Goal: Task Accomplishment & Management: Use online tool/utility

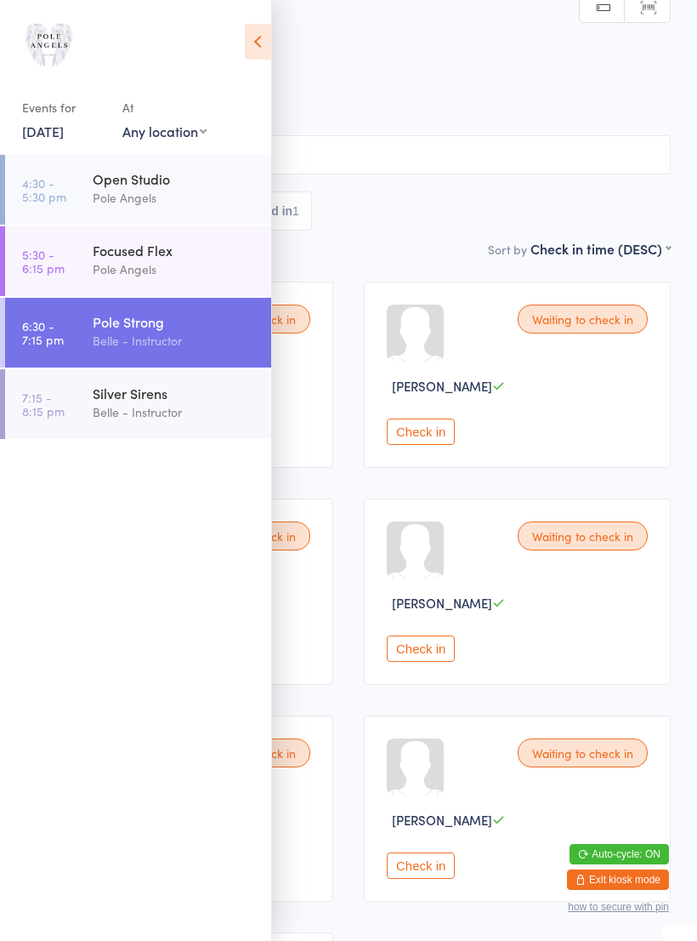
click at [57, 330] on time "6:30 - 7:15 pm" at bounding box center [43, 332] width 42 height 27
click at [392, 257] on div "Sort by Check in time (DESC) First name (ASC) First name (DESC) Last name (ASC)…" at bounding box center [348, 256] width 645 height 19
click at [251, 45] on icon at bounding box center [258, 42] width 26 height 36
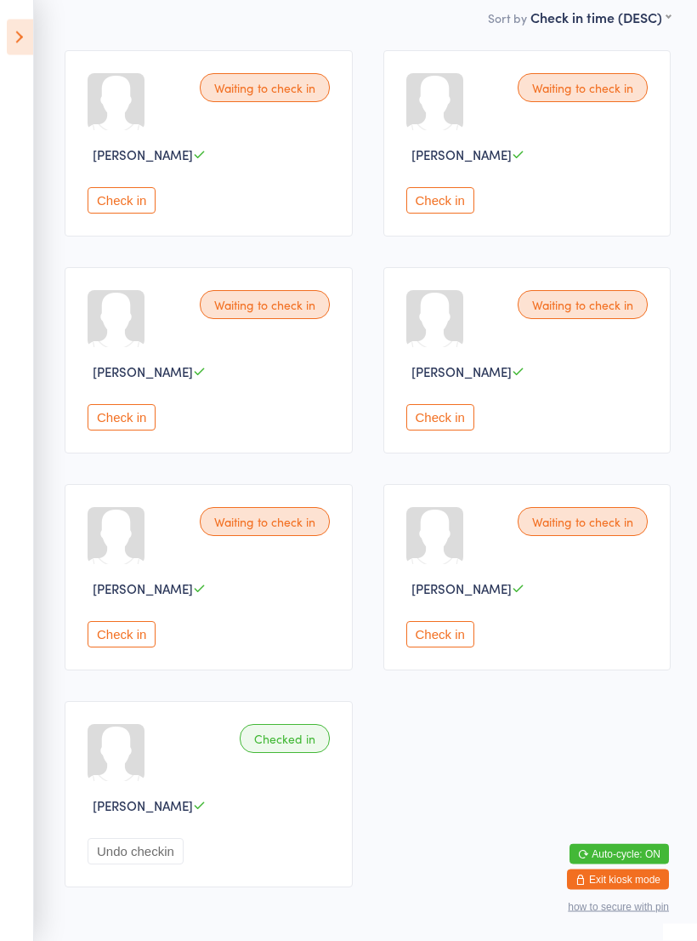
scroll to position [299, 0]
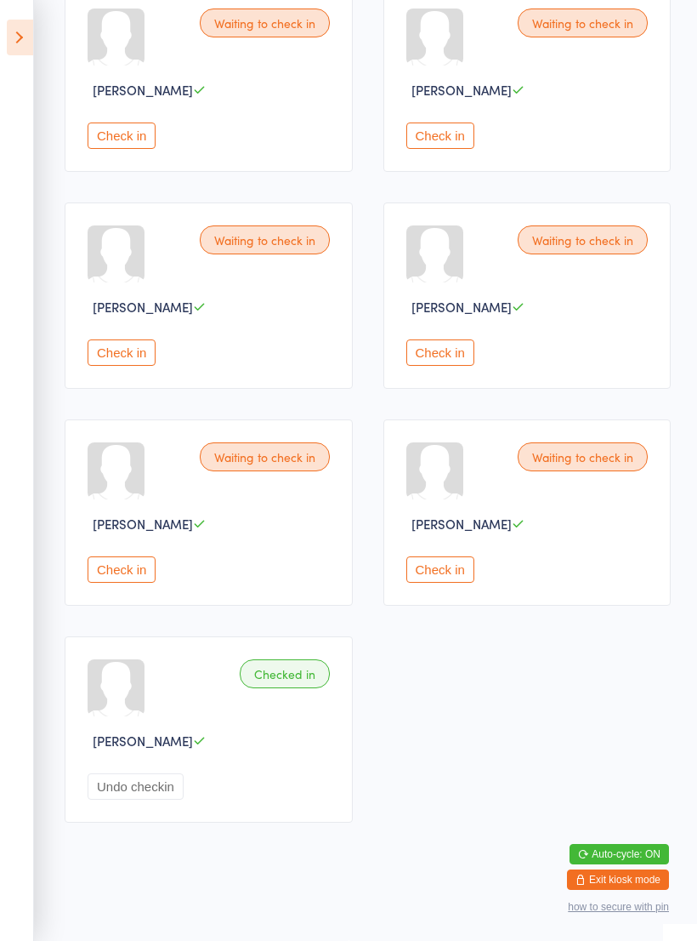
click at [104, 580] on button "Check in" at bounding box center [122, 569] width 68 height 26
click at [582, 707] on div "Waiting to check in [PERSON_NAME] Check in Waiting to check in [PERSON_NAME] Ch…" at bounding box center [367, 403] width 637 height 867
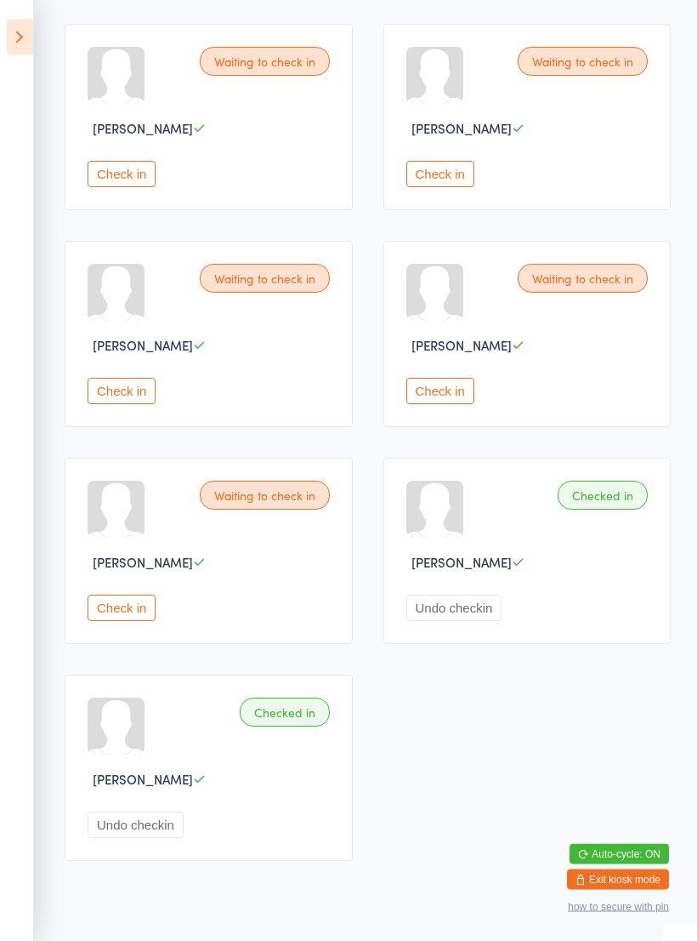
scroll to position [247, 0]
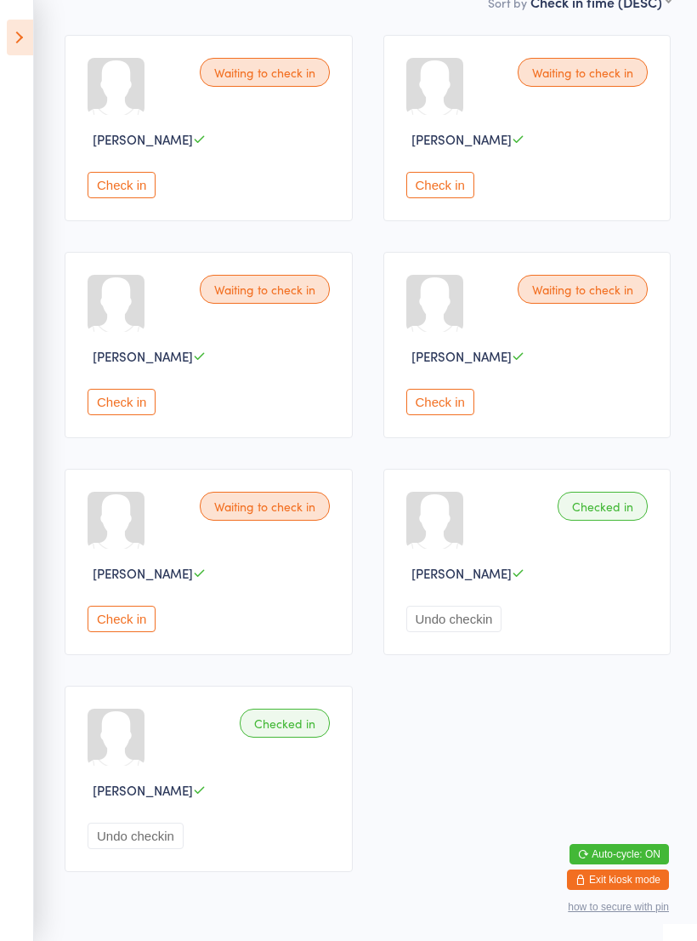
click at [446, 530] on div at bounding box center [434, 520] width 57 height 57
click at [430, 540] on div at bounding box center [434, 520] width 57 height 57
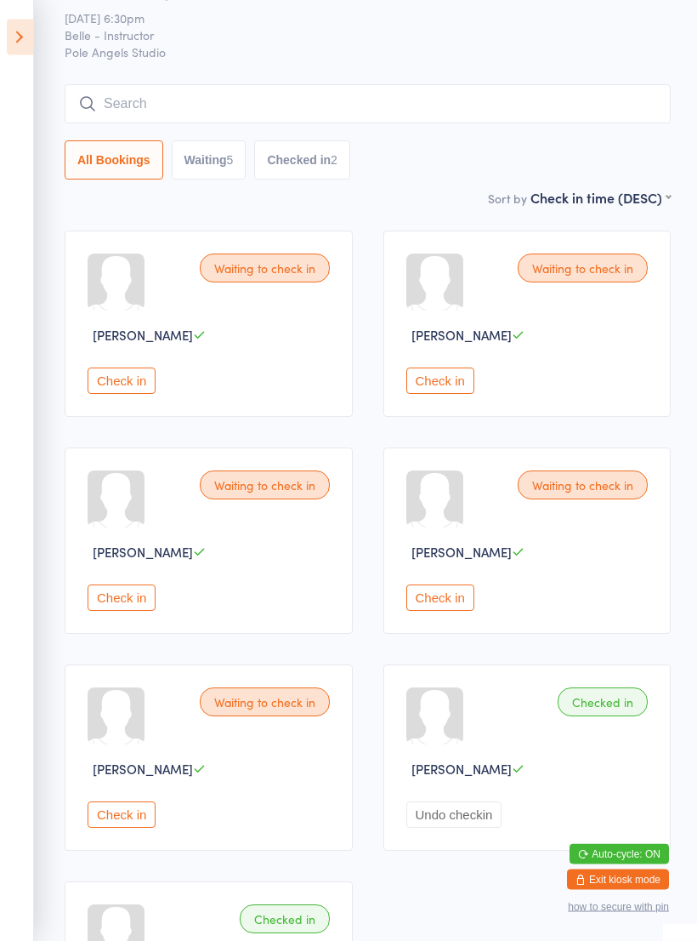
click at [450, 607] on button "Check in" at bounding box center [440, 598] width 68 height 26
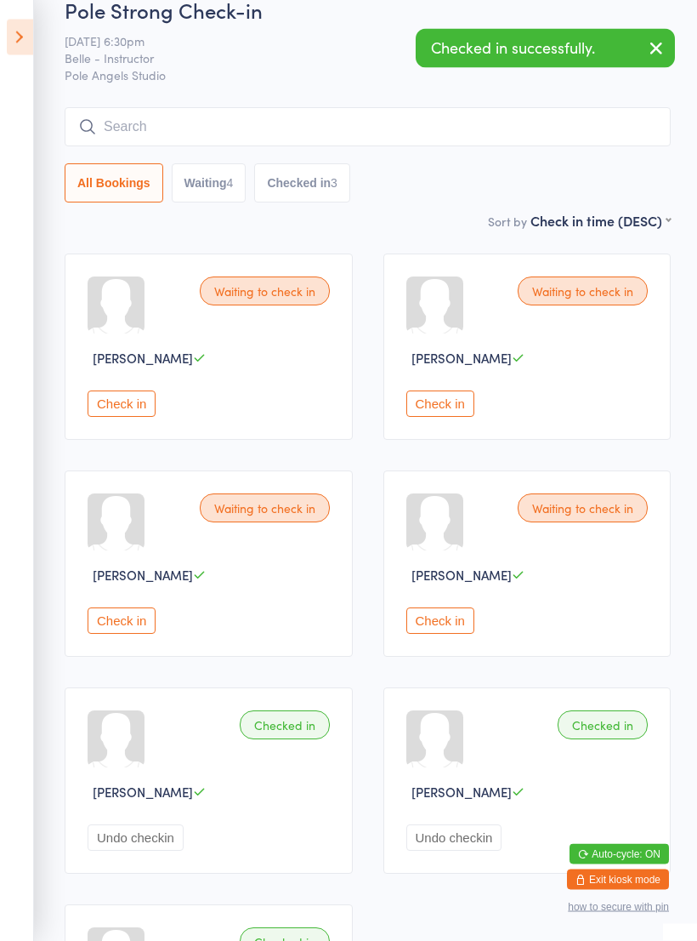
scroll to position [0, 0]
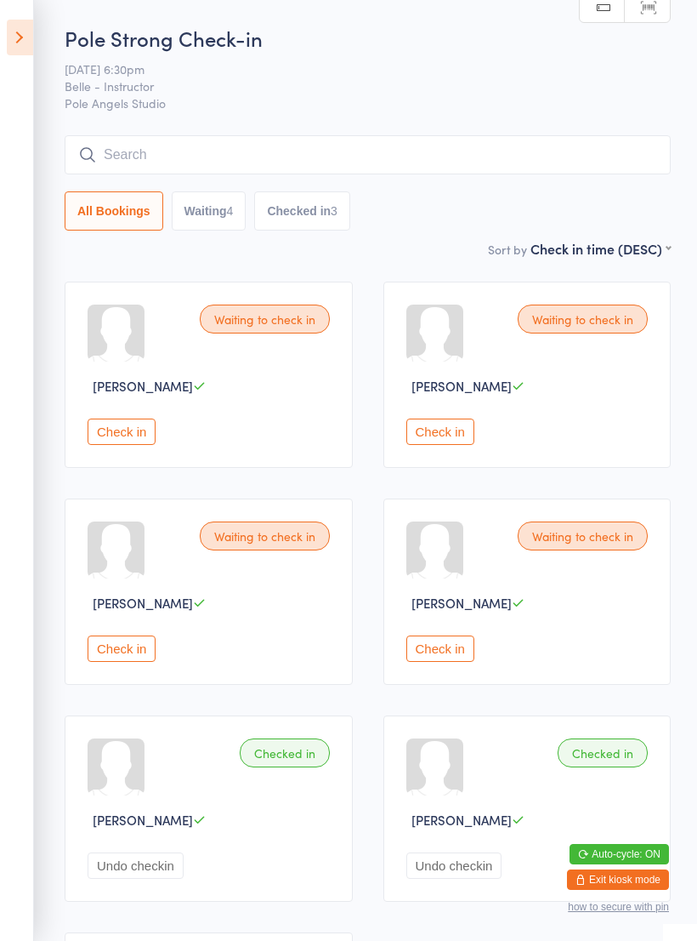
click at [143, 429] on button "Check in" at bounding box center [122, 431] width 68 height 26
click at [136, 662] on button "Check in" at bounding box center [122, 648] width 68 height 26
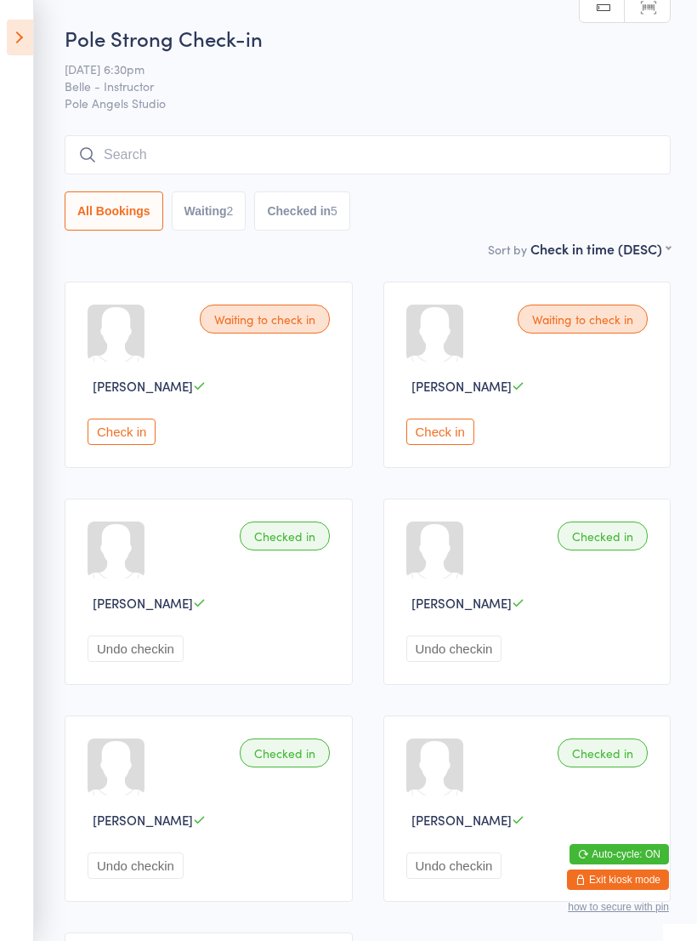
click at [123, 441] on button "Check in" at bounding box center [122, 431] width 68 height 26
click at [109, 426] on button "Check in" at bounding box center [122, 431] width 68 height 26
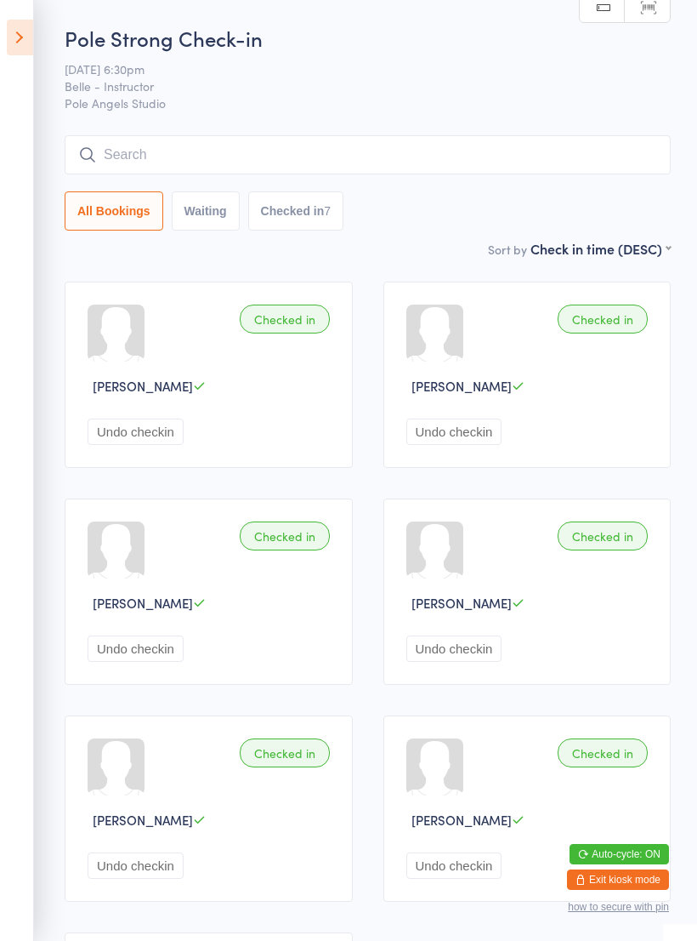
click at [9, 49] on icon at bounding box center [20, 38] width 26 height 36
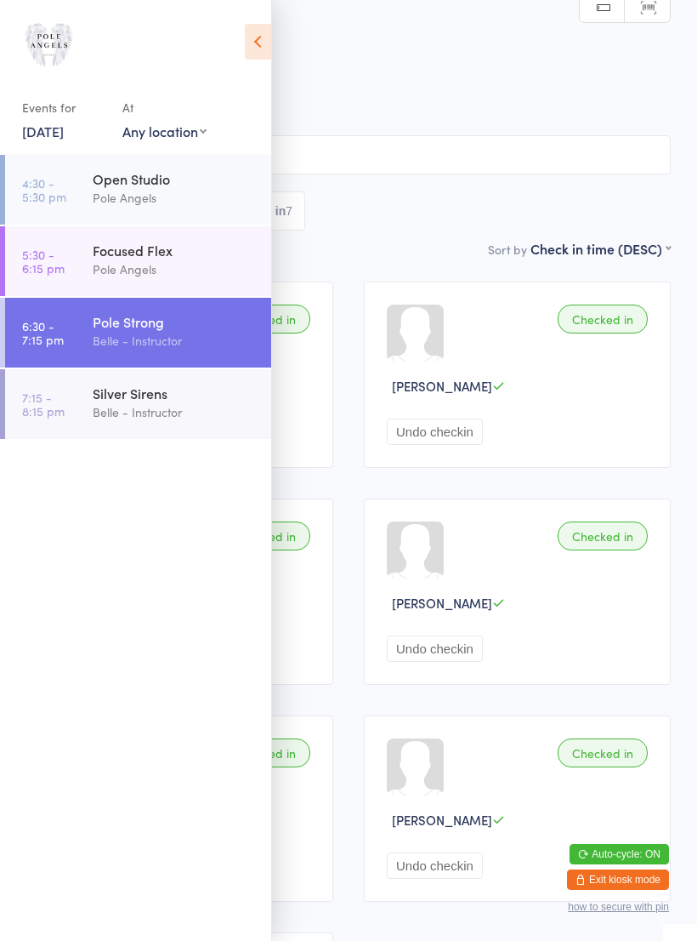
click at [168, 418] on div "Belle - Instructor" at bounding box center [175, 412] width 164 height 20
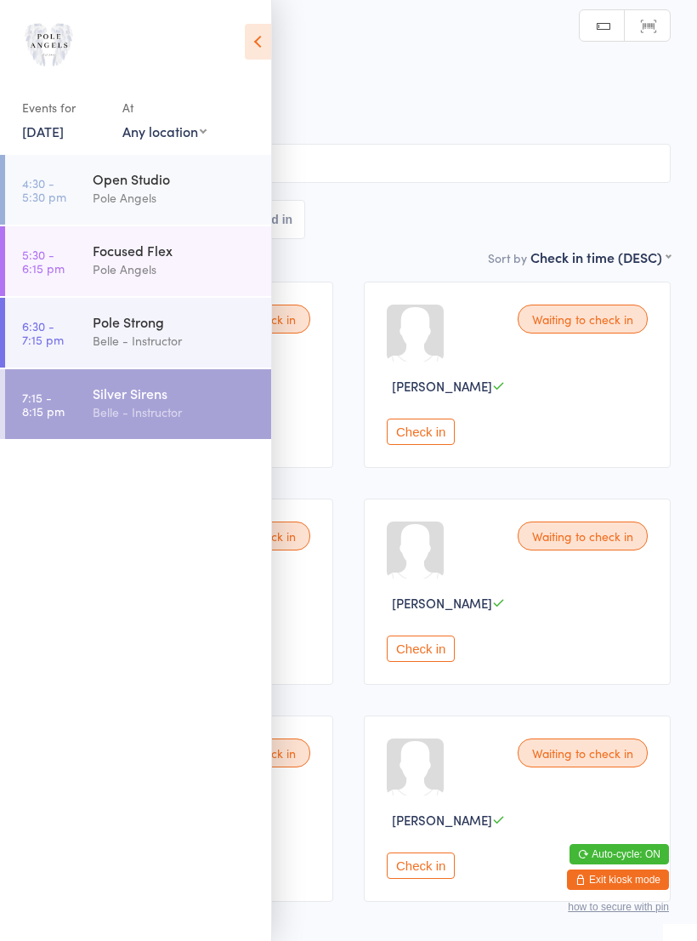
click at [412, 56] on h2 "Silver Sirens Check-in" at bounding box center [348, 57] width 645 height 28
click at [245, 57] on icon at bounding box center [258, 42] width 26 height 36
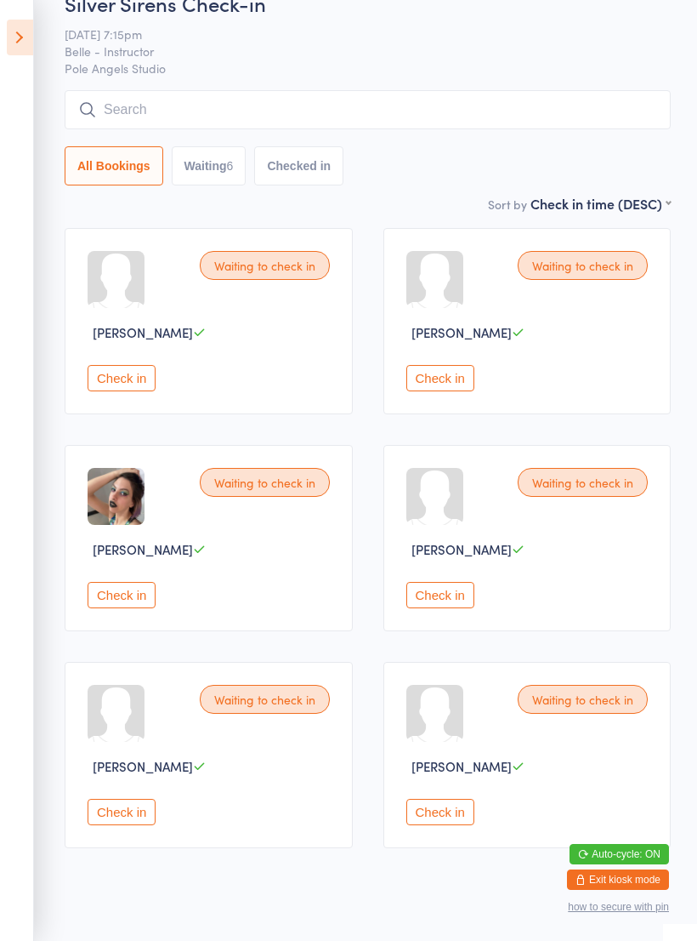
scroll to position [79, 0]
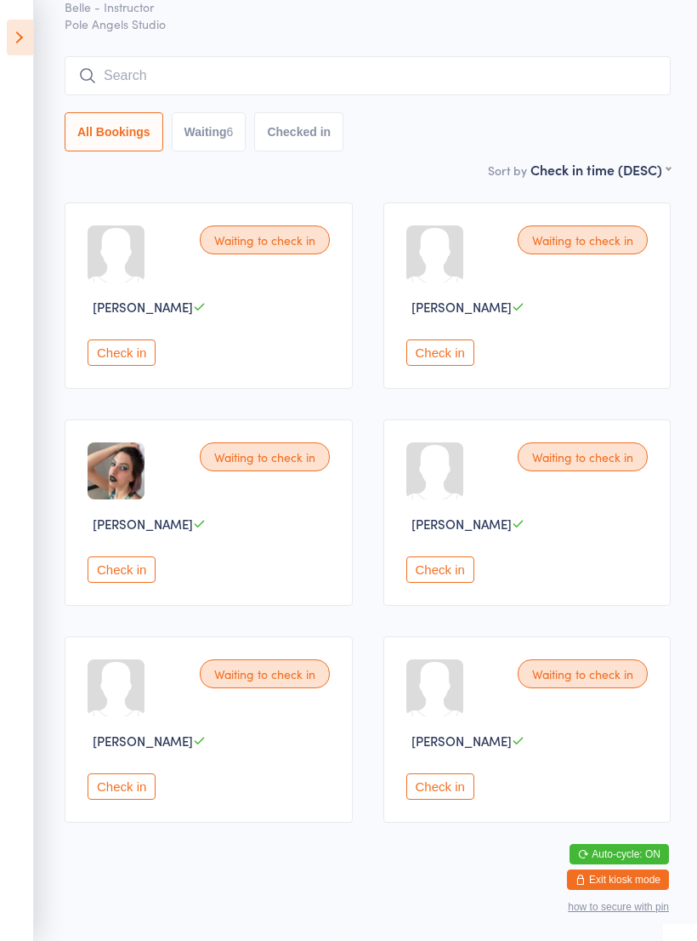
click at [29, 27] on icon at bounding box center [20, 38] width 26 height 36
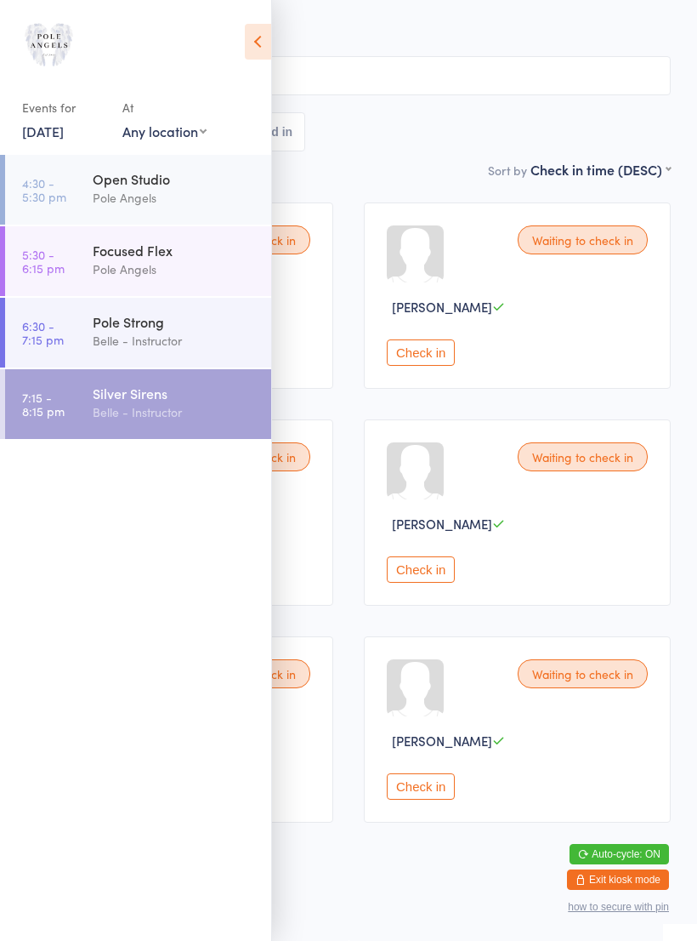
click at [127, 317] on div "Pole Strong" at bounding box center [175, 321] width 164 height 19
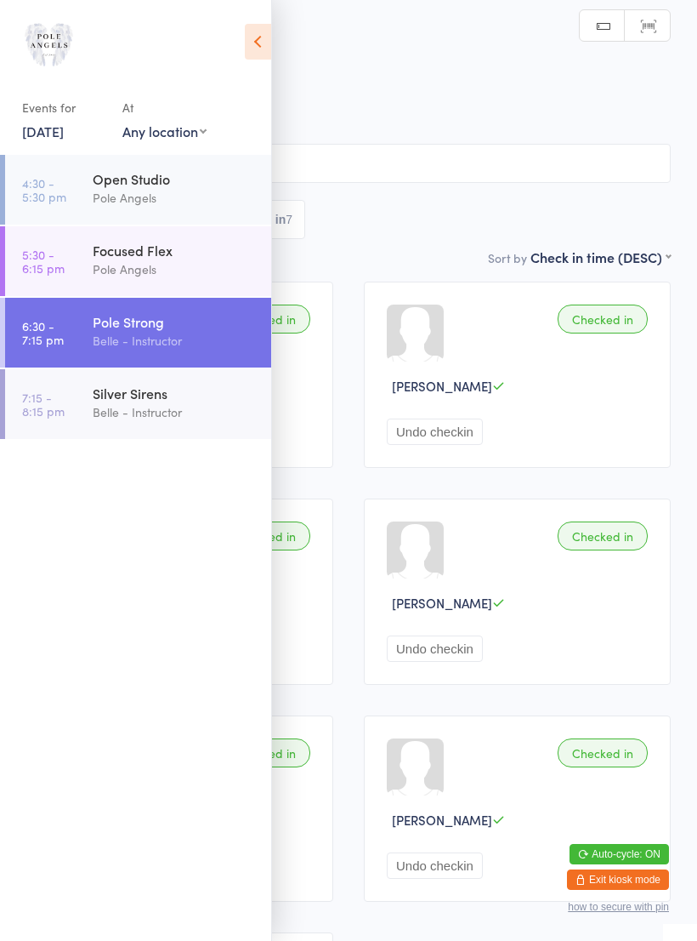
click at [247, 47] on icon at bounding box center [258, 42] width 26 height 36
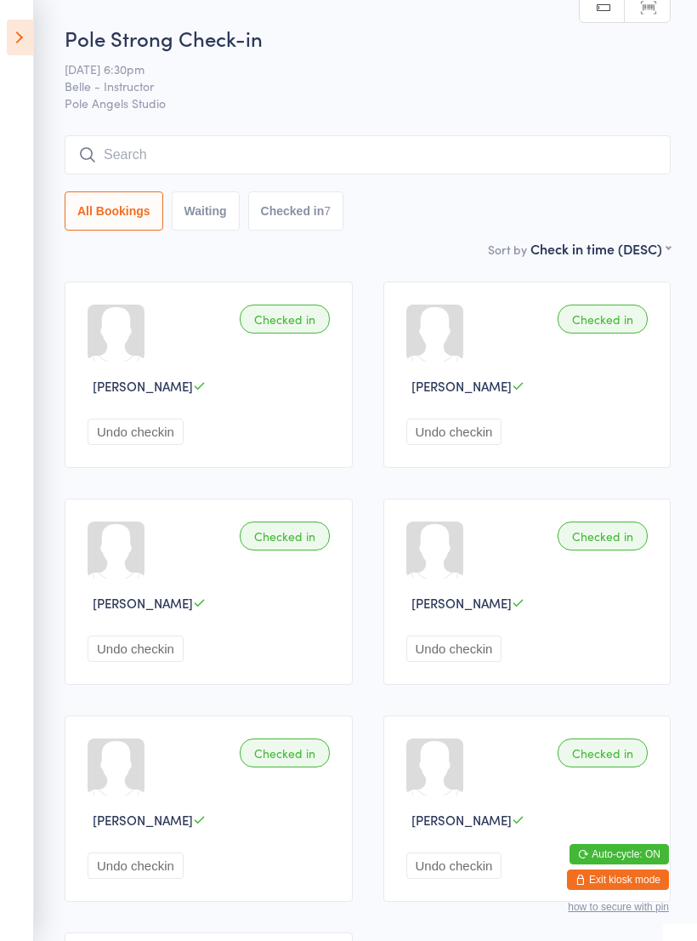
click at [24, 33] on icon at bounding box center [20, 38] width 26 height 36
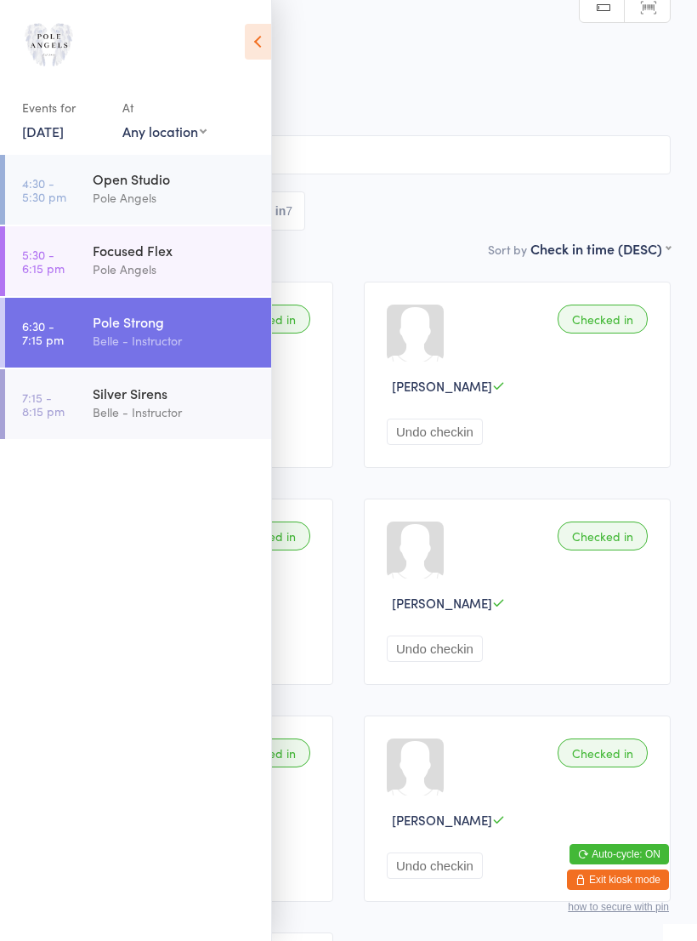
click at [64, 263] on link "5:30 - 6:15 pm Focused Flex Pole Angels" at bounding box center [138, 261] width 266 height 70
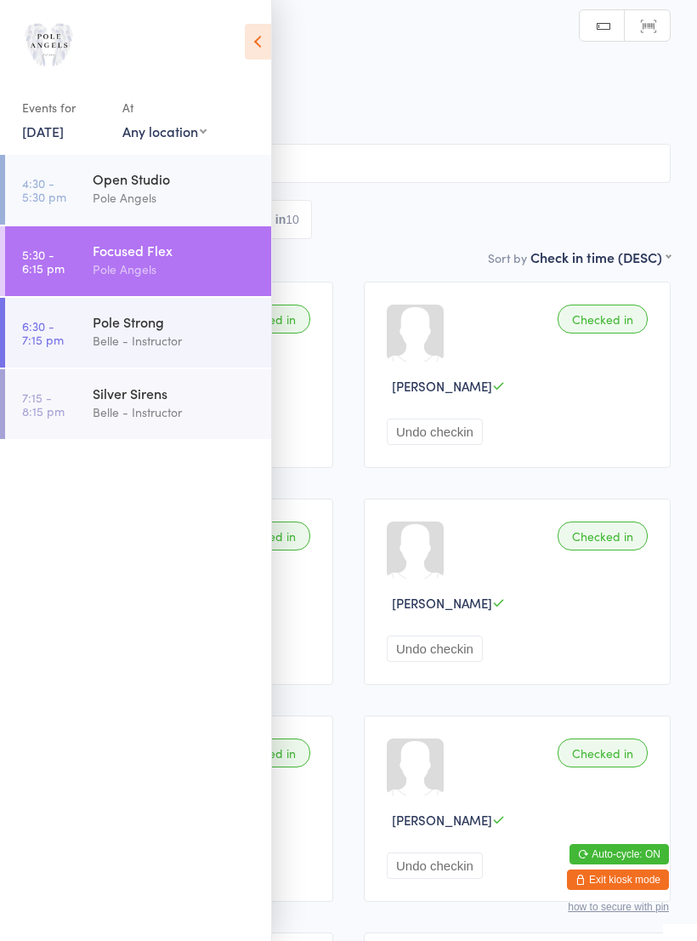
click at [256, 43] on icon at bounding box center [258, 42] width 26 height 36
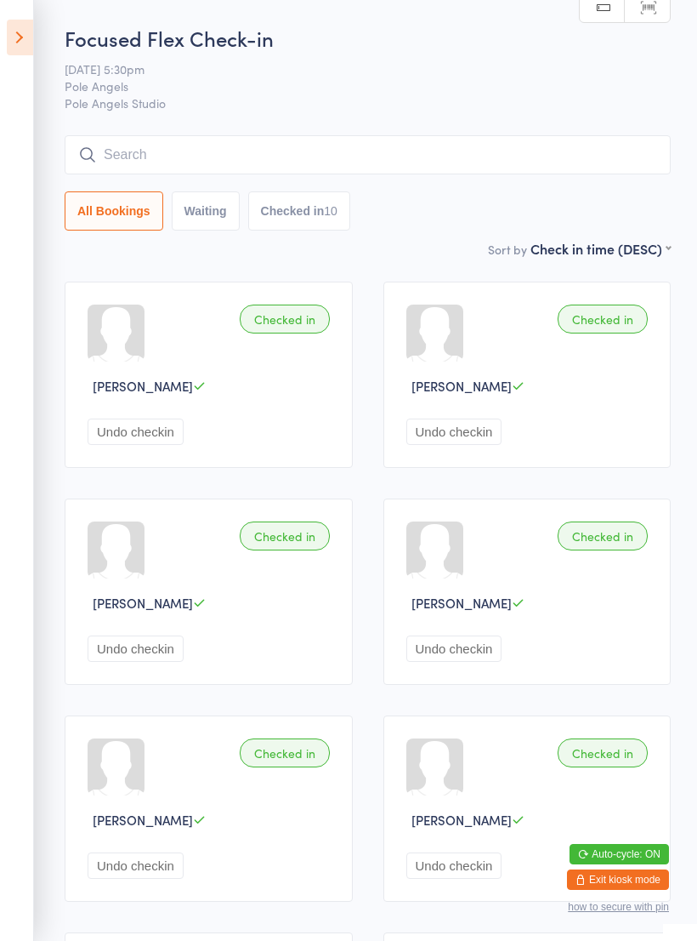
click at [31, 30] on icon at bounding box center [20, 38] width 26 height 36
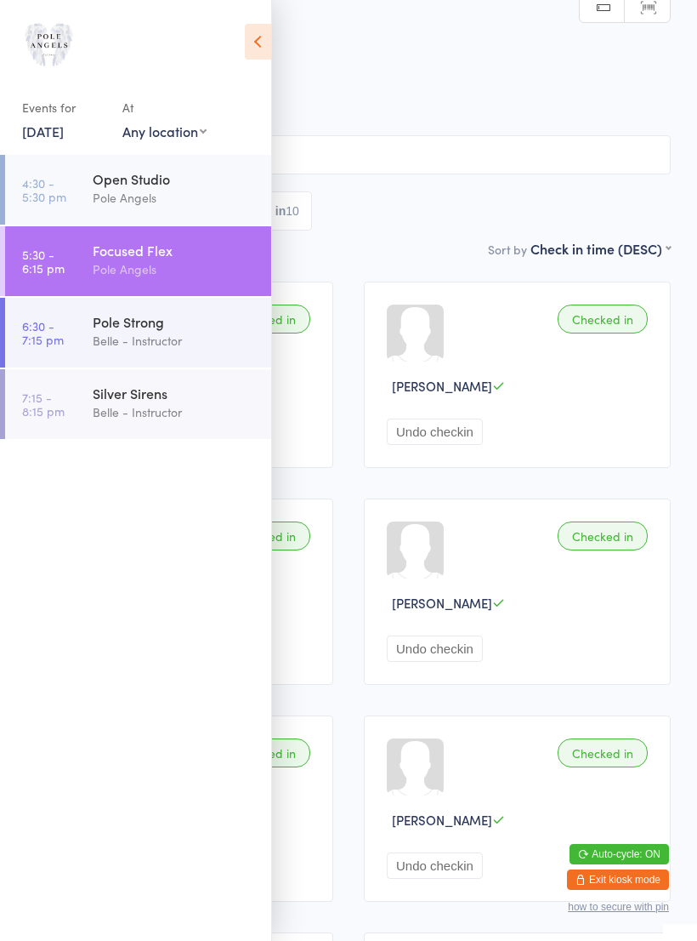
click at [83, 346] on link "6:30 - 7:15 pm Pole Strong Belle - Instructor" at bounding box center [138, 333] width 266 height 70
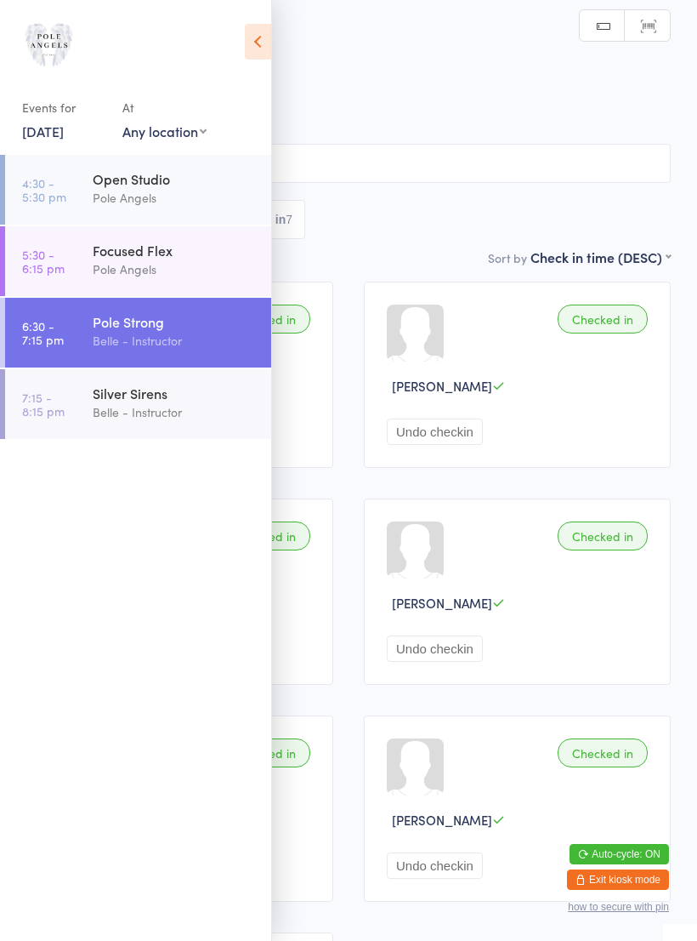
click at [79, 221] on link "4:30 - 5:30 pm Open Studio Pole Angels" at bounding box center [138, 190] width 266 height 70
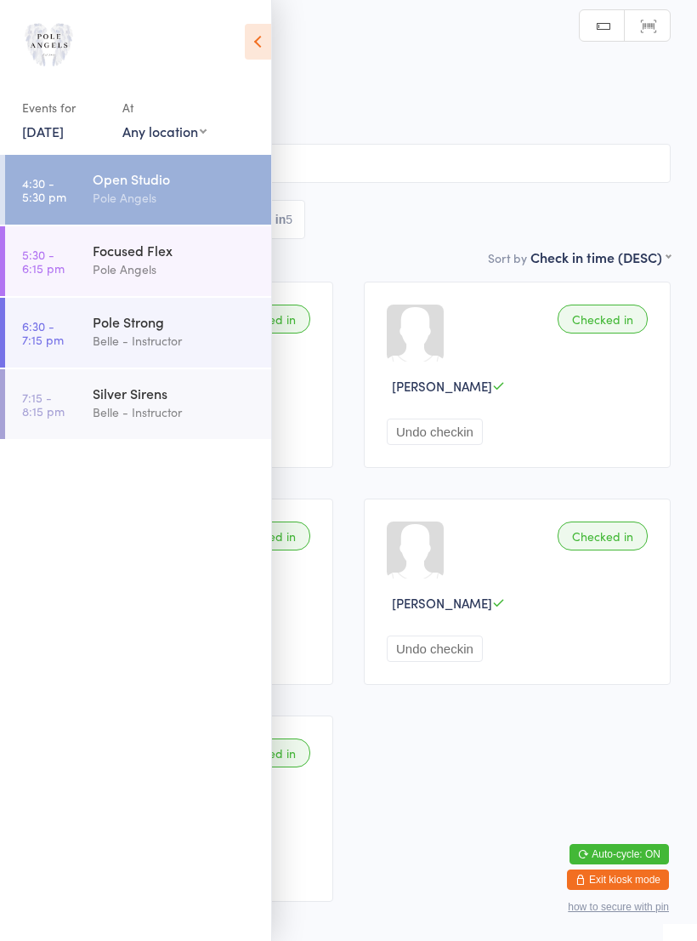
click at [270, 46] on icon at bounding box center [258, 42] width 26 height 36
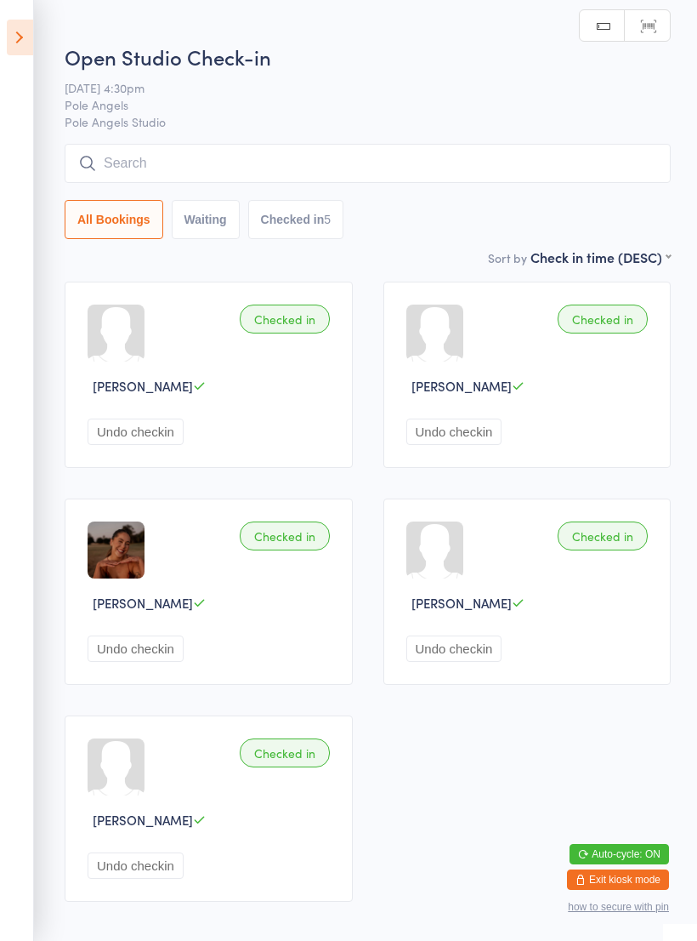
click at [9, 41] on icon at bounding box center [20, 38] width 26 height 36
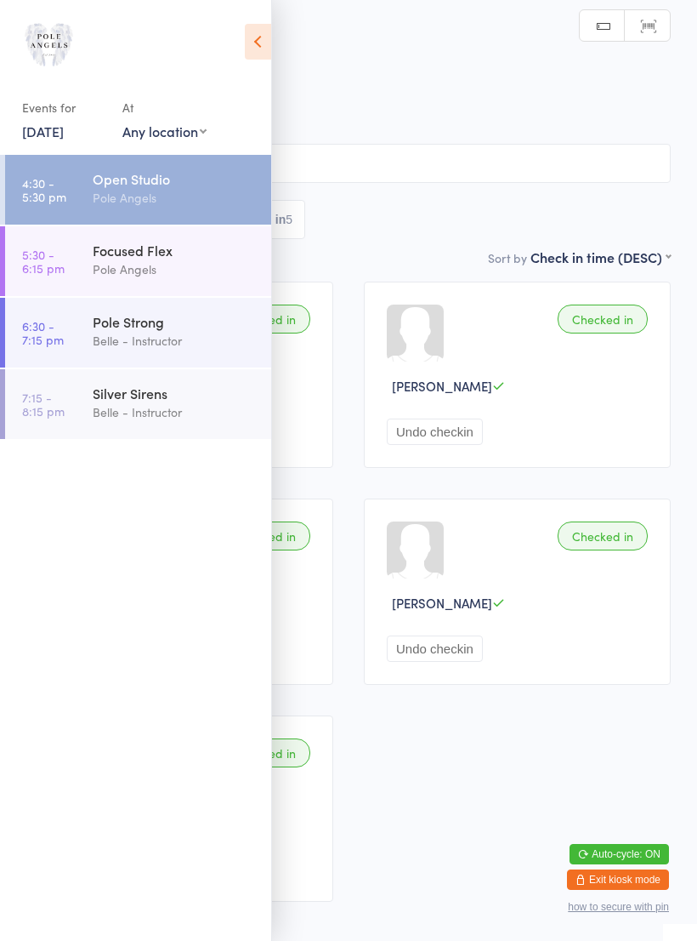
click at [60, 361] on link "6:30 - 7:15 pm Pole Strong Belle - Instructor" at bounding box center [138, 333] width 266 height 70
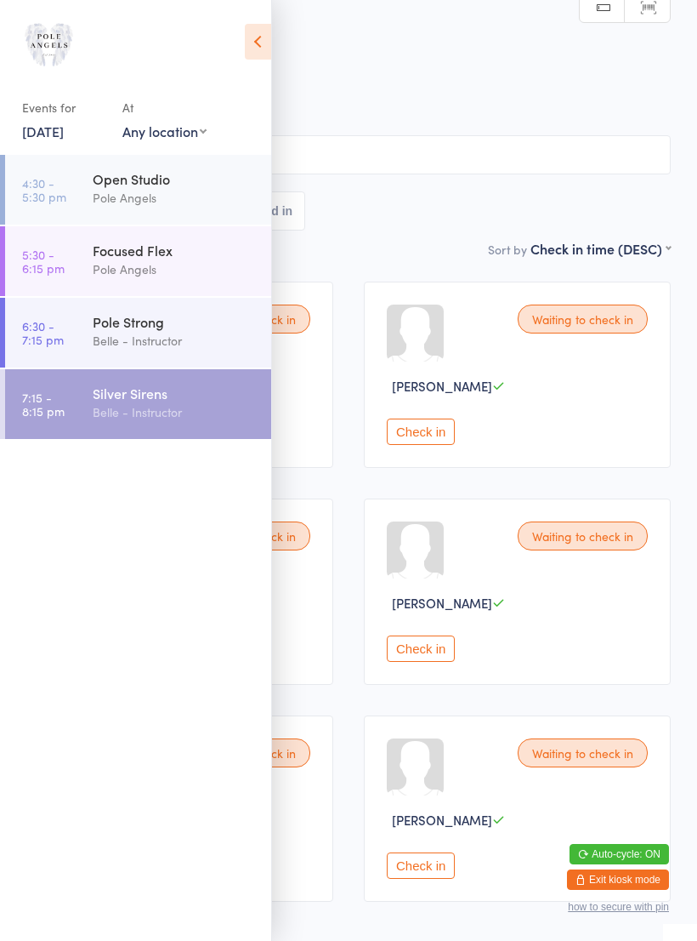
click at [157, 423] on div "Silver Sirens Belle - Instructor" at bounding box center [182, 402] width 179 height 67
click at [434, 651] on button "Check in" at bounding box center [421, 648] width 68 height 26
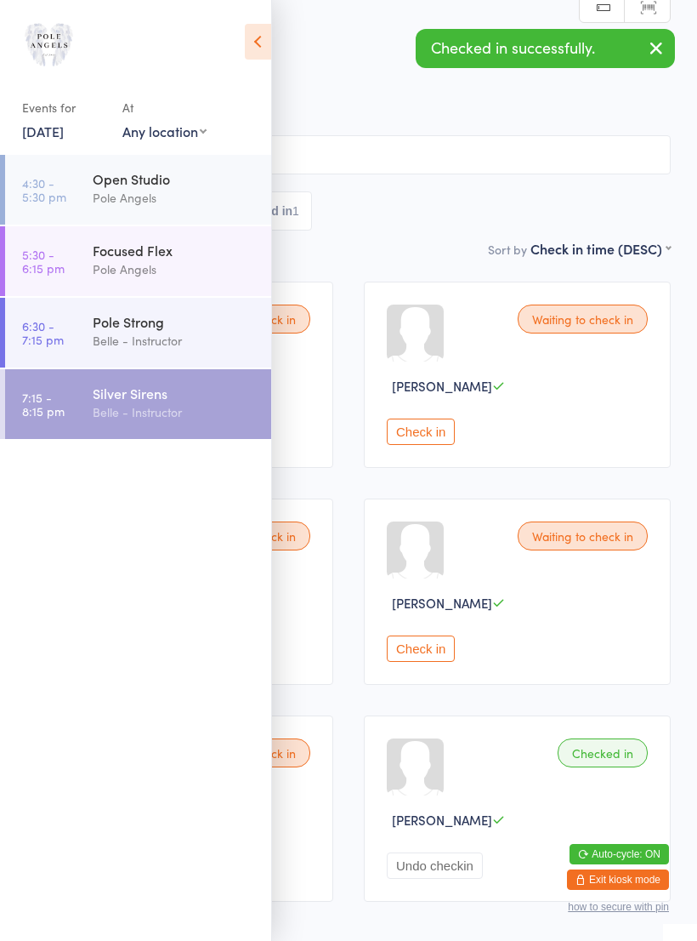
click at [170, 327] on div "Pole Strong" at bounding box center [175, 321] width 164 height 19
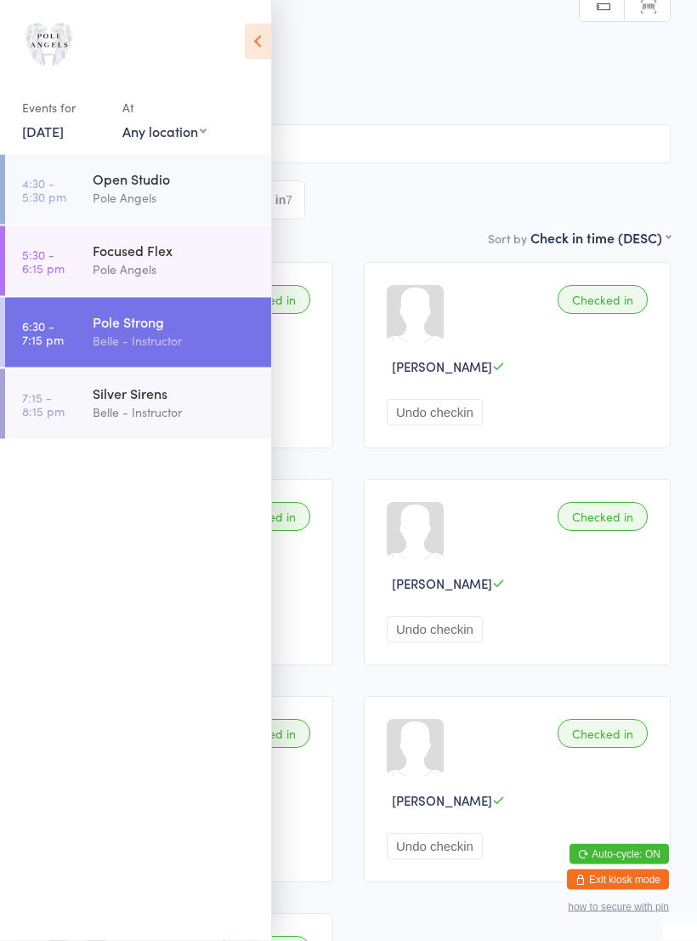
scroll to position [19, 0]
click at [268, 33] on icon at bounding box center [258, 42] width 26 height 36
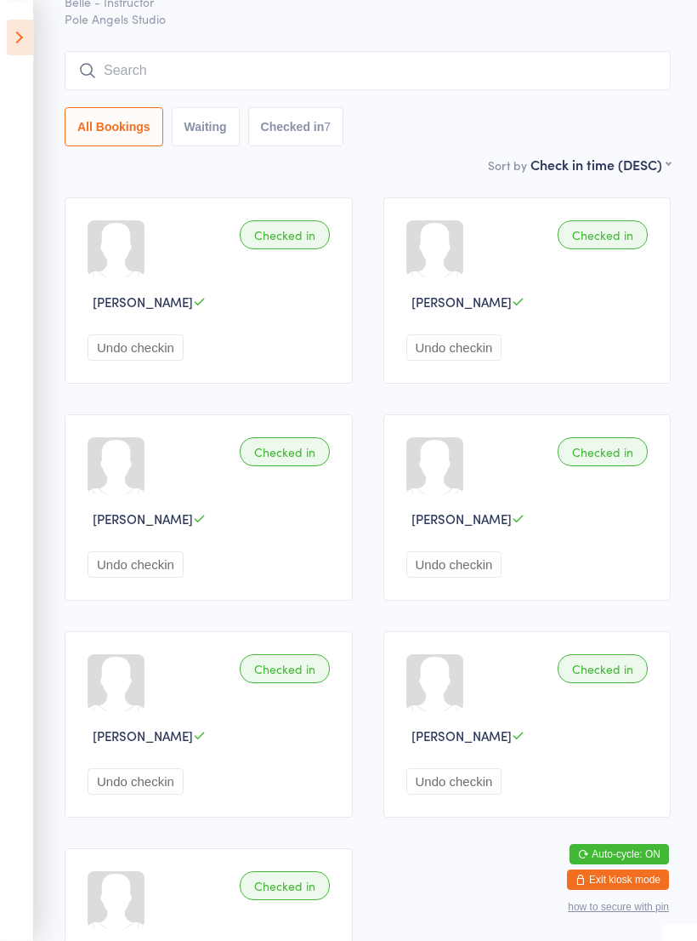
scroll to position [0, 0]
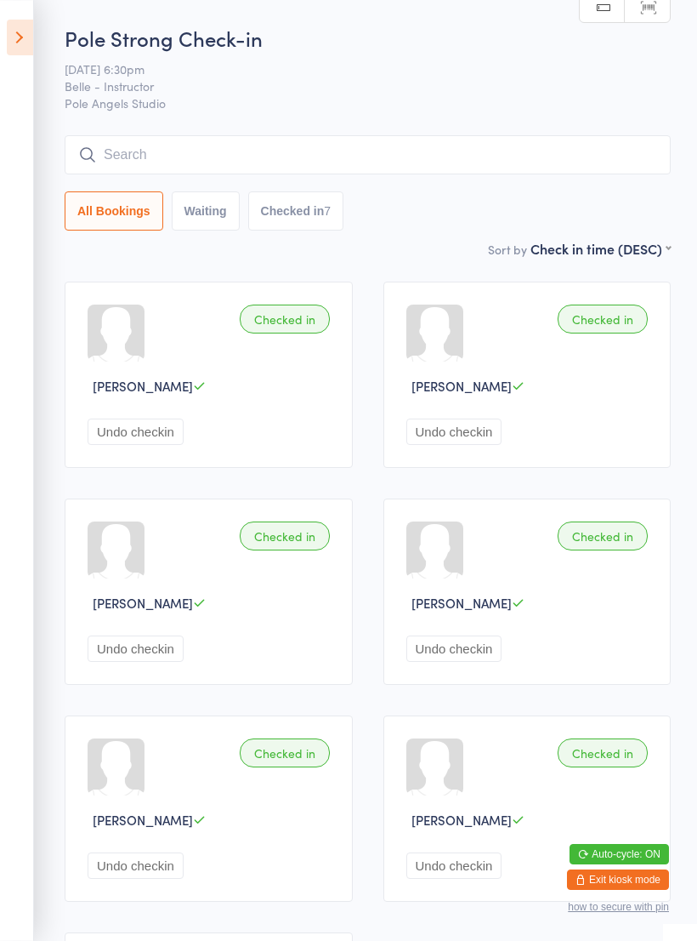
click at [8, 28] on icon at bounding box center [20, 38] width 26 height 36
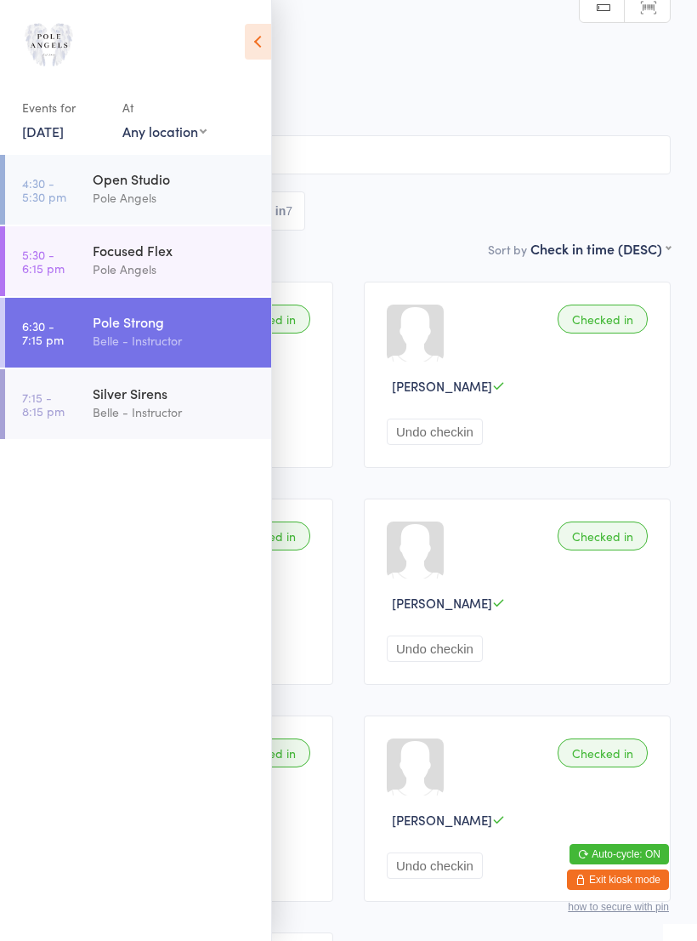
click at [97, 395] on div "Silver Sirens" at bounding box center [175, 393] width 164 height 19
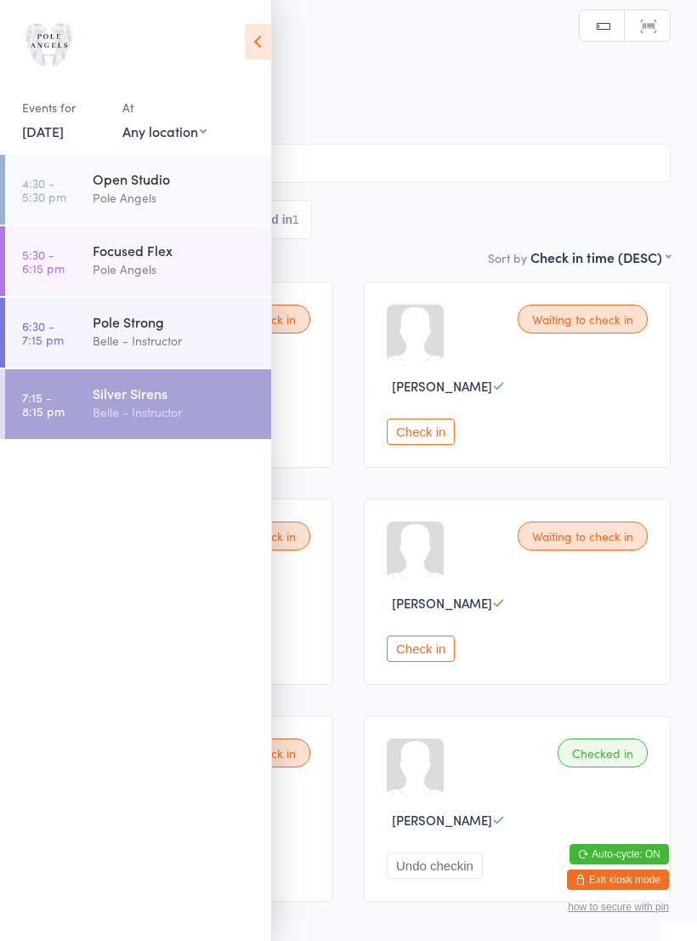
click at [425, 244] on div "Silver Sirens Check-in [DATE] 7:15pm Belle - Instructor Pole Angels Studio Manu…" at bounding box center [348, 145] width 645 height 205
click at [257, 35] on icon at bounding box center [258, 42] width 26 height 36
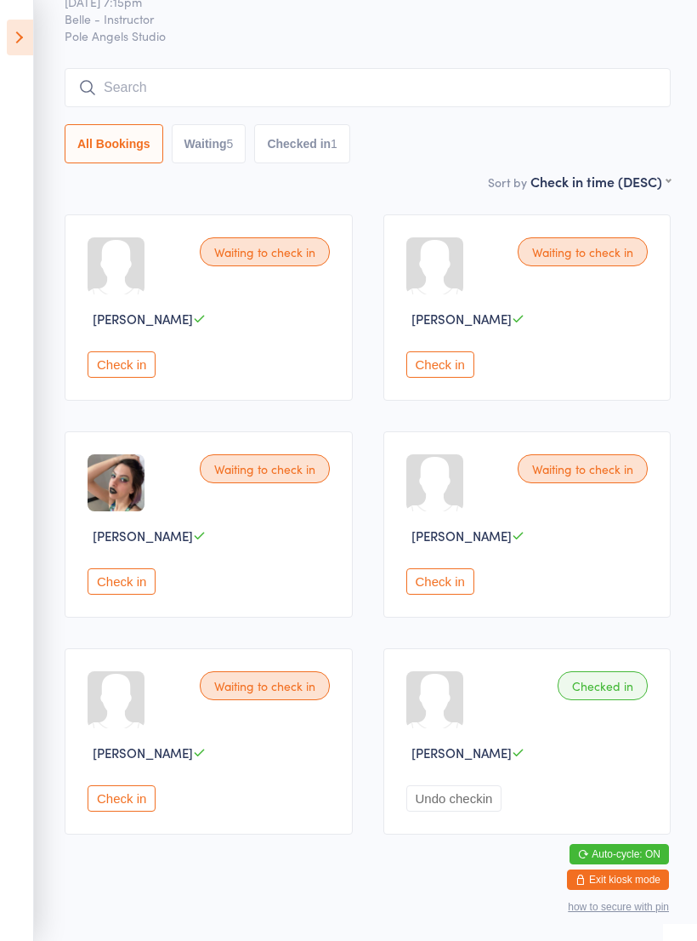
scroll to position [79, 0]
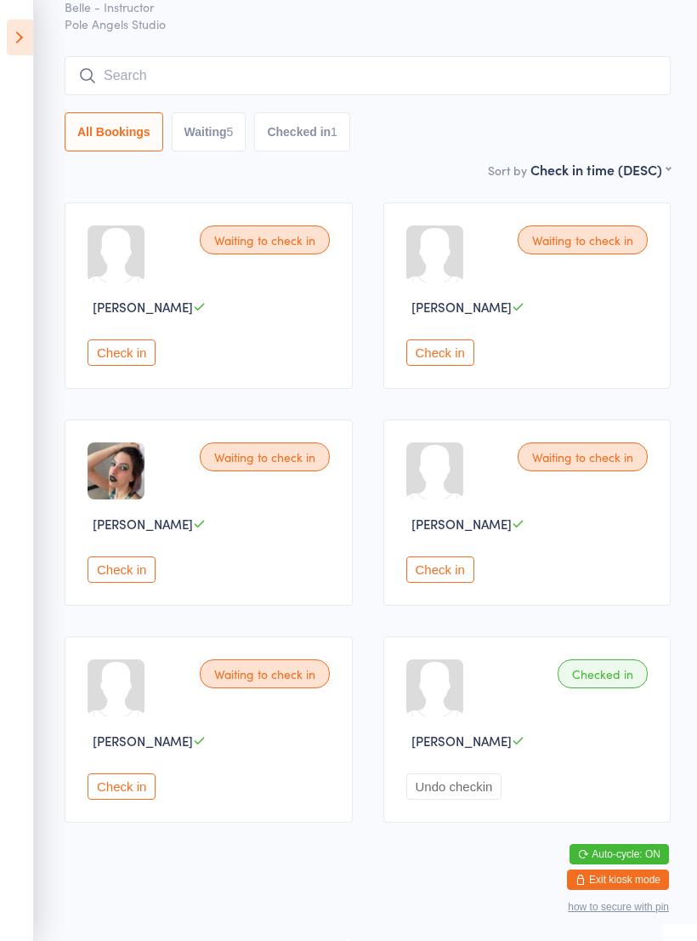
click at [21, 29] on icon at bounding box center [20, 38] width 26 height 36
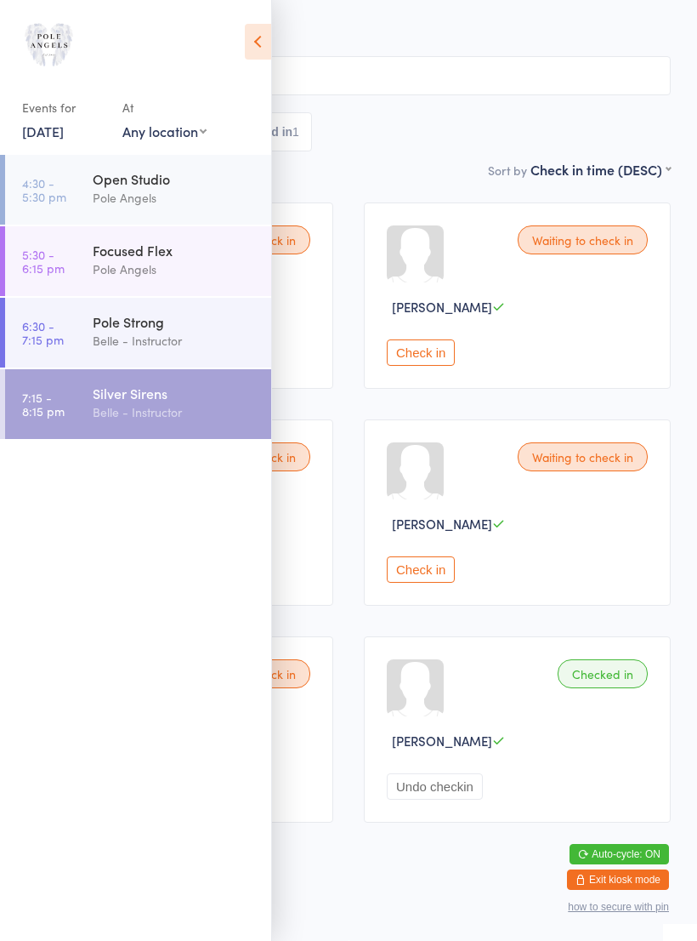
click at [413, 151] on div "All Bookings Waiting 5 Checked in 1" at bounding box center [348, 131] width 645 height 39
click at [236, 32] on div "Events for [DATE] [DATE] [DATE] Sun Mon Tue Wed Thu Fri Sat 40 28 29 30 01 02 0…" at bounding box center [135, 80] width 271 height 161
click at [245, 48] on icon at bounding box center [258, 42] width 26 height 36
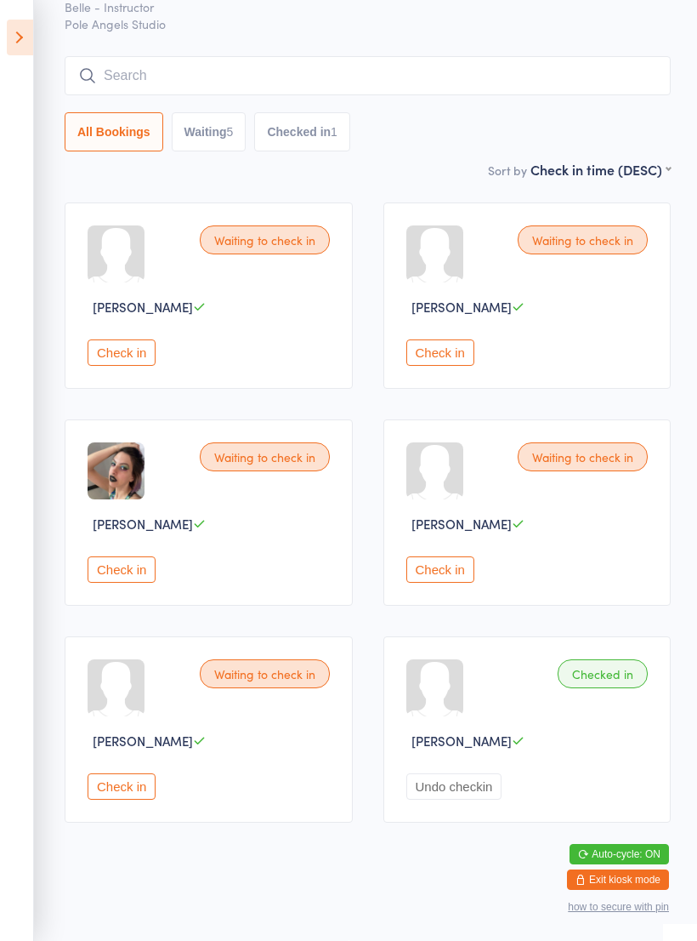
click at [145, 791] on button "Check in" at bounding box center [122, 786] width 68 height 26
click at [433, 353] on button "Check in" at bounding box center [440, 352] width 68 height 26
click at [441, 359] on button "Check in" at bounding box center [440, 352] width 68 height 26
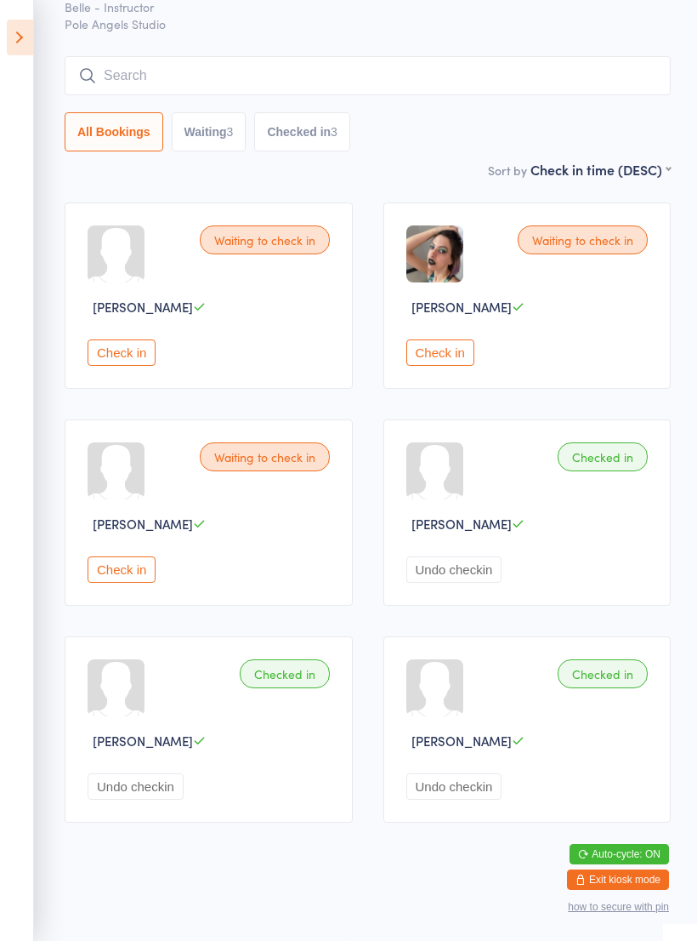
click at [441, 366] on button "Check in" at bounding box center [440, 352] width 68 height 26
